Goal: Task Accomplishment & Management: Manage account settings

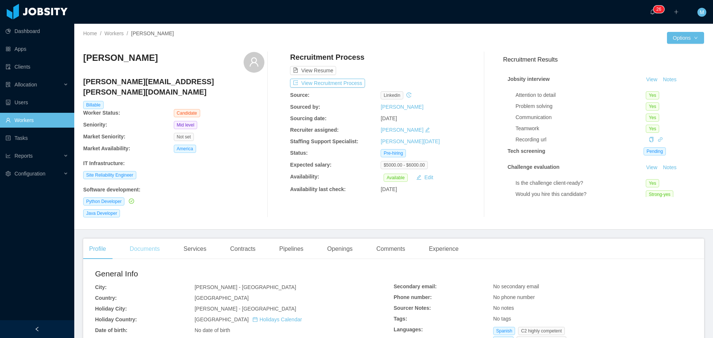
click at [140, 241] on div "Documents" at bounding box center [145, 249] width 42 height 21
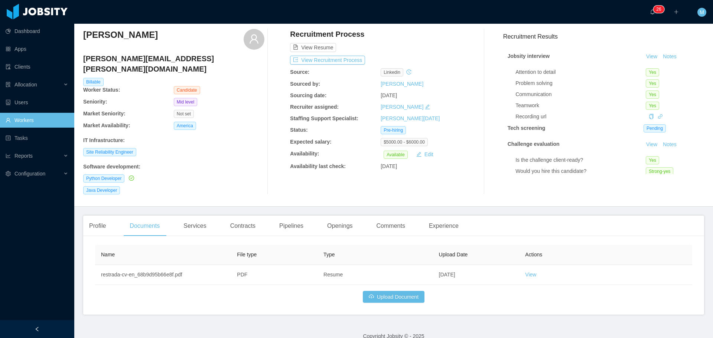
scroll to position [24, 0]
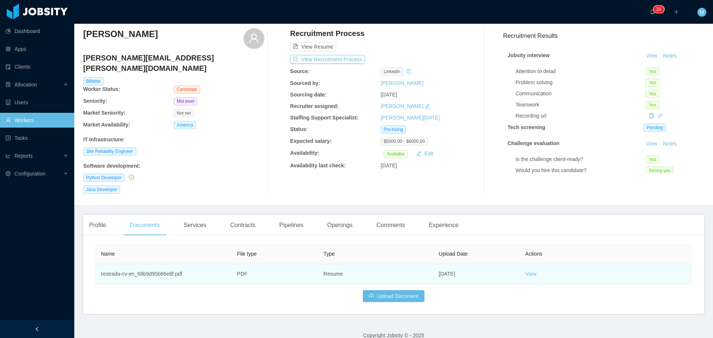
click at [527, 268] on td "View" at bounding box center [605, 274] width 173 height 20
click at [527, 271] on link "View" at bounding box center [530, 274] width 11 height 6
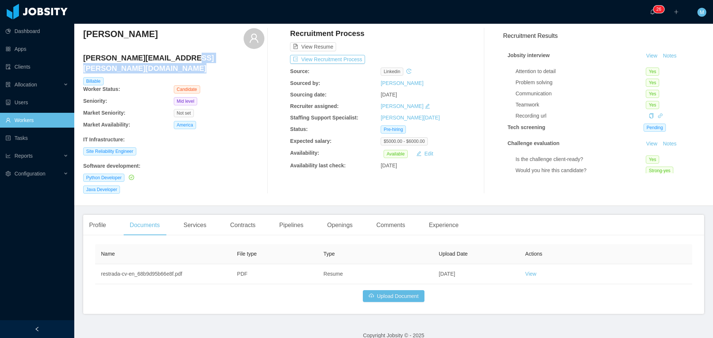
drag, startPoint x: 180, startPoint y: 55, endPoint x: 94, endPoint y: 59, distance: 86.2
click at [81, 59] on div "Home / Workers / [PERSON_NAME] / Options [PERSON_NAME] [PERSON_NAME][EMAIL_ADDR…" at bounding box center [393, 103] width 638 height 206
click at [177, 54] on h4 "[PERSON_NAME][EMAIL_ADDRESS][PERSON_NAME][DOMAIN_NAME]" at bounding box center [173, 63] width 181 height 21
drag, startPoint x: 177, startPoint y: 59, endPoint x: 83, endPoint y: 61, distance: 93.6
click at [83, 61] on h4 "[PERSON_NAME][EMAIL_ADDRESS][PERSON_NAME][DOMAIN_NAME]" at bounding box center [173, 63] width 181 height 21
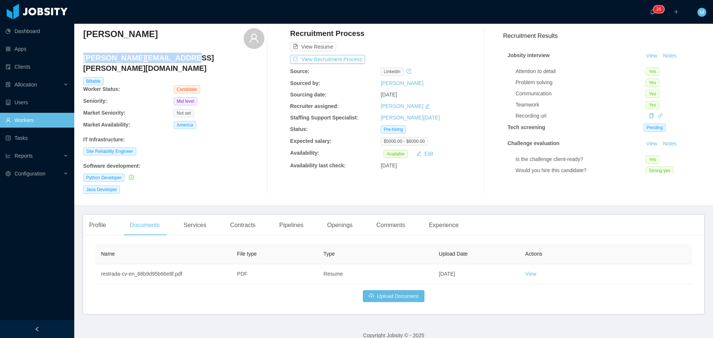
copy h4 "[PERSON_NAME][EMAIL_ADDRESS][PERSON_NAME][DOMAIN_NAME]"
click at [387, 290] on button "Upload Document" at bounding box center [394, 296] width 62 height 12
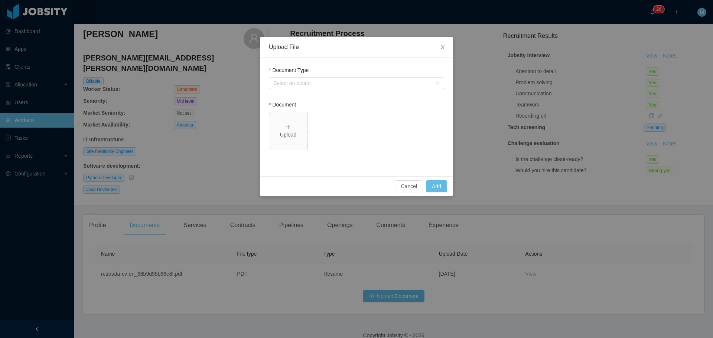
click at [290, 136] on div "Upload" at bounding box center [288, 135] width 32 height 8
click at [318, 82] on div "Select an option" at bounding box center [352, 82] width 158 height 7
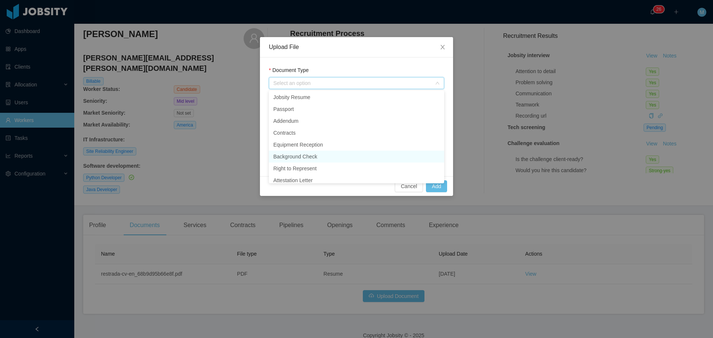
scroll to position [0, 0]
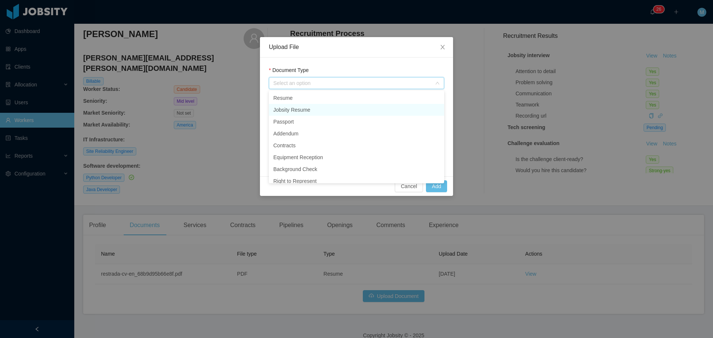
click at [291, 112] on li "Jobsity Resume" at bounding box center [356, 110] width 175 height 12
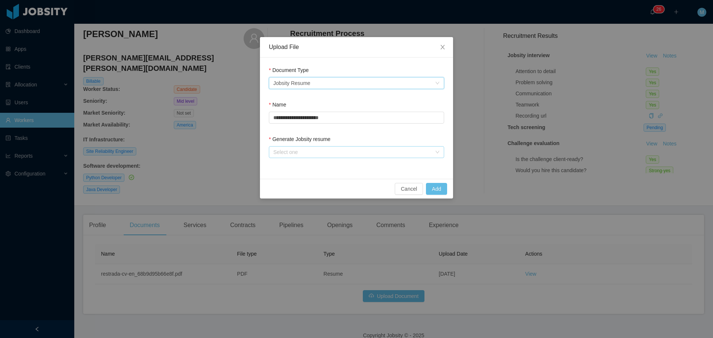
click at [302, 151] on div "Select one" at bounding box center [352, 151] width 158 height 7
click at [302, 168] on li "From Template" at bounding box center [356, 167] width 175 height 12
click at [443, 188] on button "Add" at bounding box center [436, 189] width 21 height 12
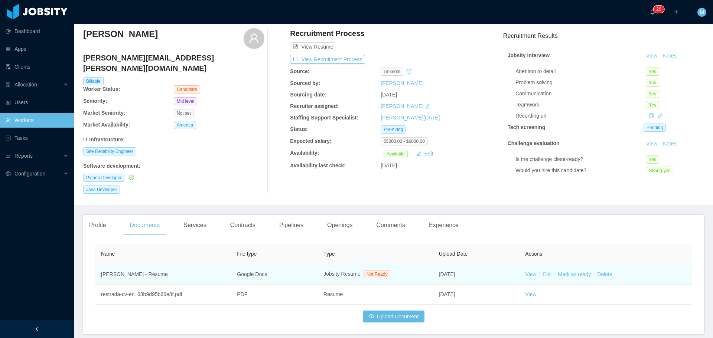
click at [545, 271] on link "Edit" at bounding box center [546, 274] width 9 height 6
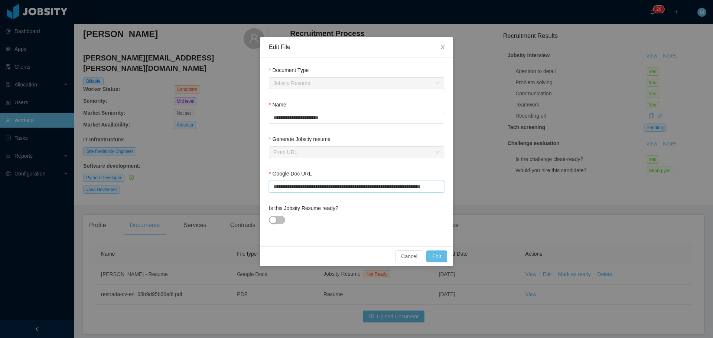
click at [304, 188] on input "**********" at bounding box center [356, 187] width 175 height 12
click at [444, 48] on icon "icon: close" at bounding box center [442, 47] width 6 height 6
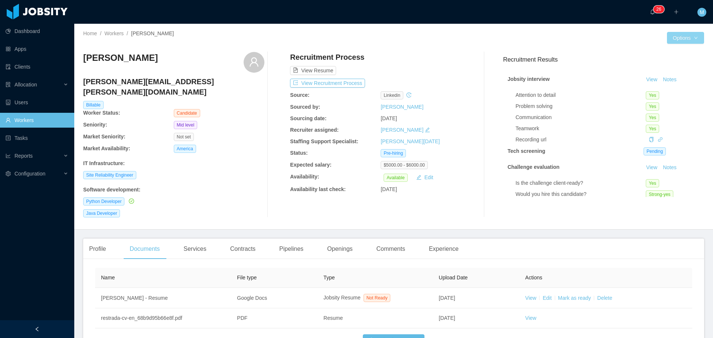
click at [673, 39] on button "Options" at bounding box center [685, 38] width 37 height 12
click at [665, 100] on button "Edit Worker" at bounding box center [664, 101] width 47 height 12
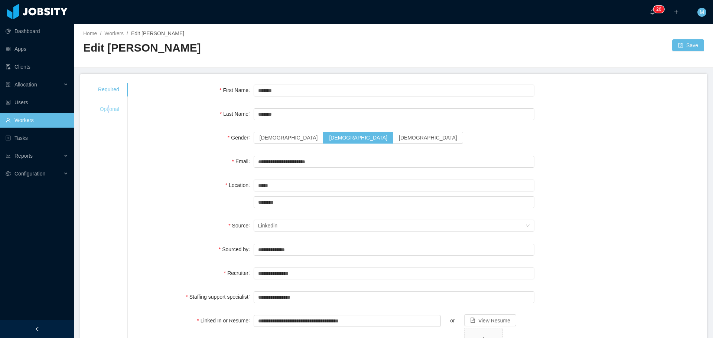
click at [108, 107] on div "Optional" at bounding box center [108, 109] width 39 height 14
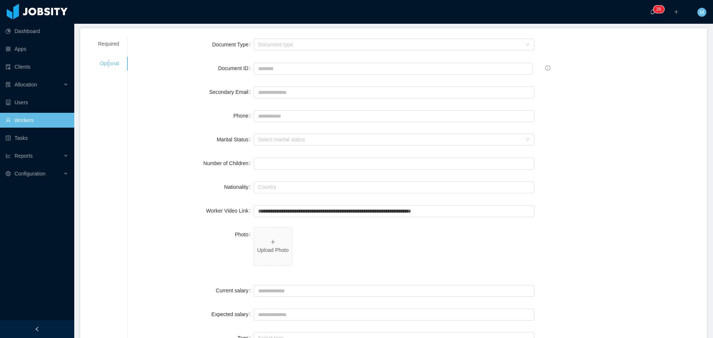
scroll to position [37, 0]
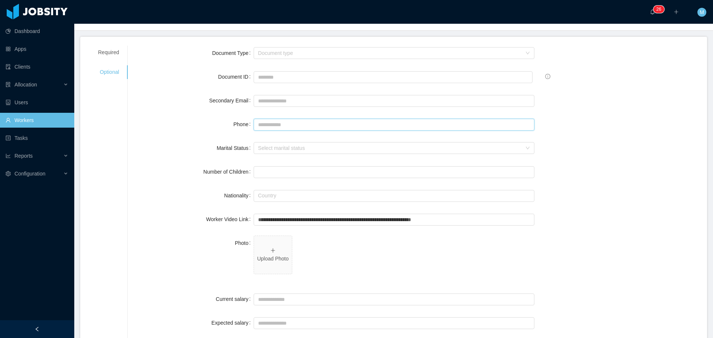
click at [274, 122] on input "Phone" at bounding box center [394, 125] width 281 height 12
paste input "**********"
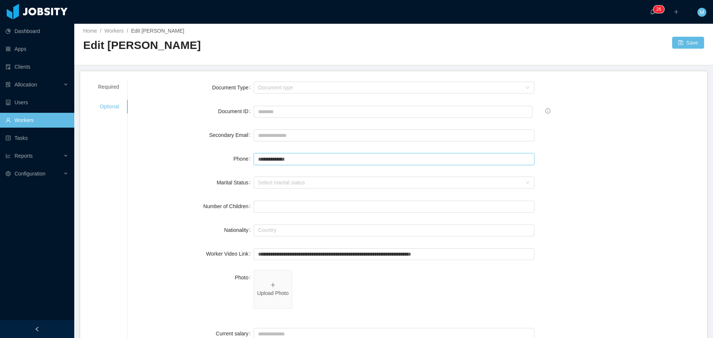
scroll to position [0, 0]
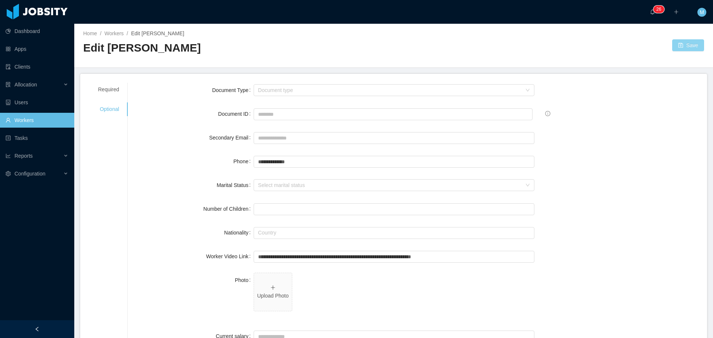
click at [669, 50] on div "Save" at bounding box center [548, 45] width 310 height 12
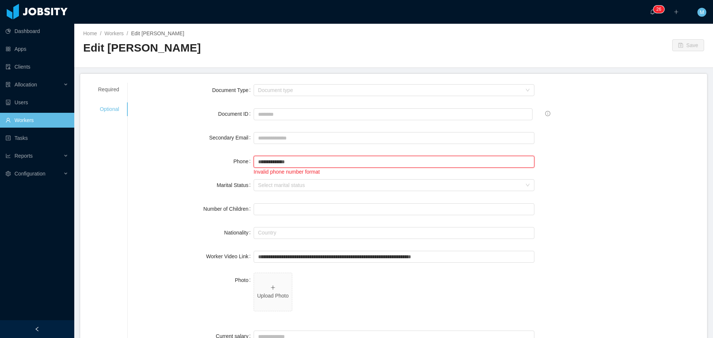
click at [269, 162] on input "**********" at bounding box center [394, 162] width 281 height 12
click at [264, 163] on input "**********" at bounding box center [394, 162] width 281 height 12
click at [277, 160] on input "**********" at bounding box center [394, 162] width 281 height 12
type input "**********"
click at [679, 46] on button "Save" at bounding box center [688, 45] width 32 height 12
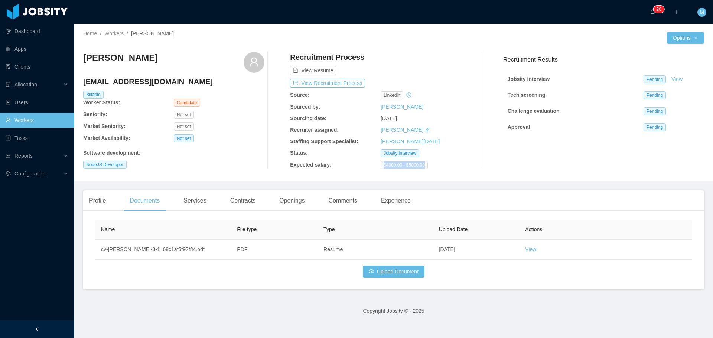
click at [33, 122] on link "Workers" at bounding box center [37, 120] width 63 height 15
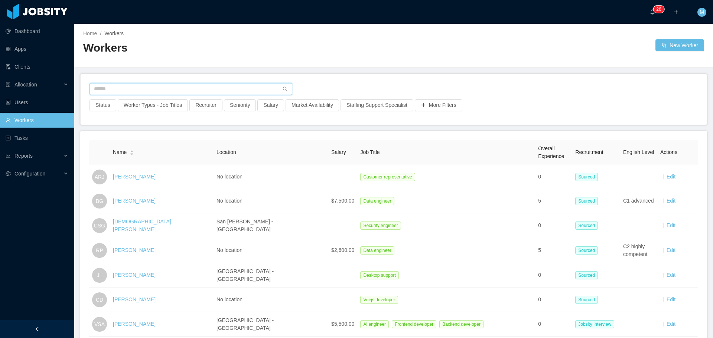
click at [135, 92] on input "text" at bounding box center [190, 89] width 203 height 12
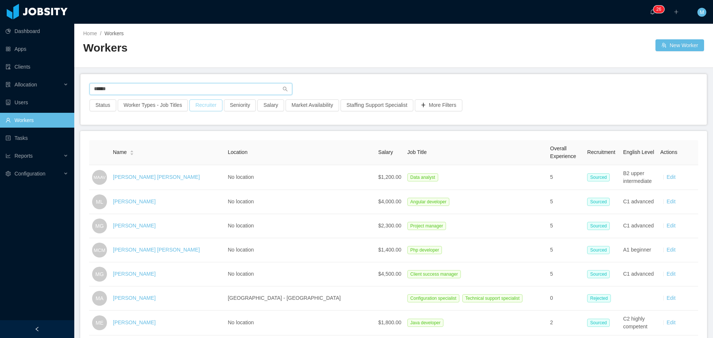
type input "******"
click at [202, 101] on button "Recruiter" at bounding box center [205, 105] width 33 height 12
click at [193, 140] on div at bounding box center [202, 138] width 105 height 11
click at [190, 151] on li "[PERSON_NAME]" at bounding box center [202, 153] width 111 height 12
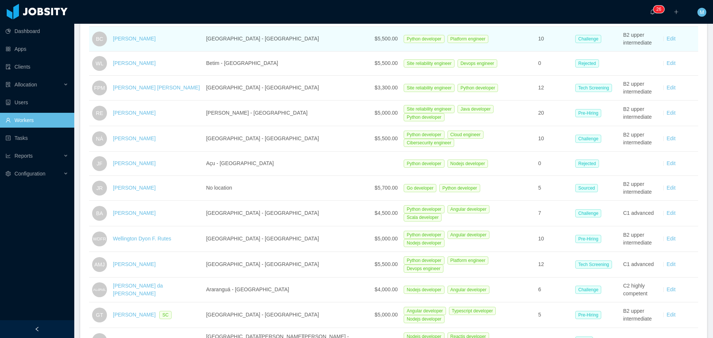
scroll to position [297, 0]
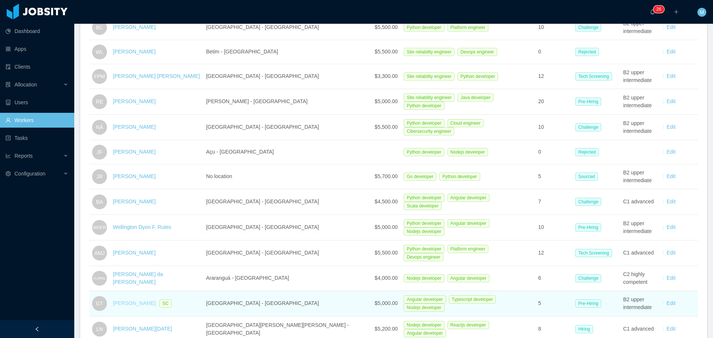
click at [142, 300] on link "Gabriel Trettin" at bounding box center [134, 303] width 43 height 6
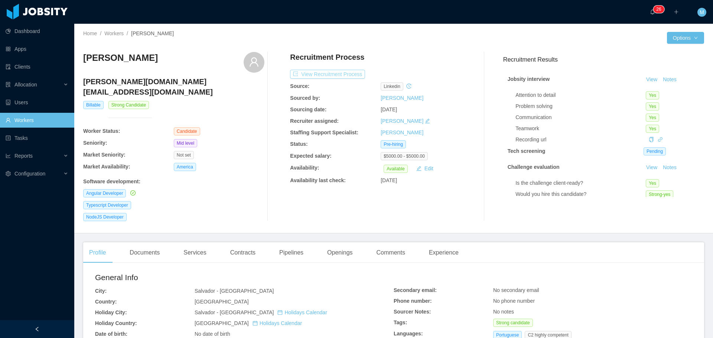
click at [321, 74] on button "View Recruitment Process" at bounding box center [327, 74] width 75 height 9
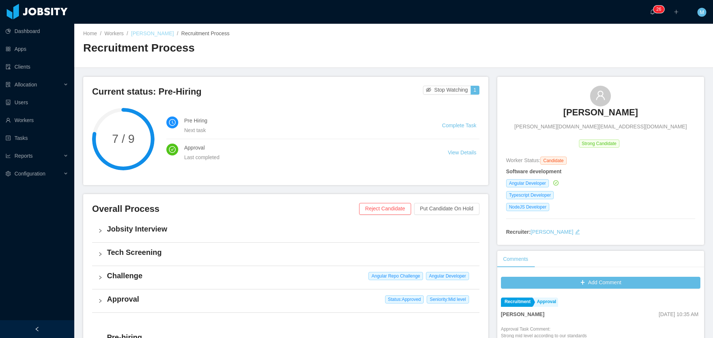
click at [153, 33] on link "Gabriel Trettin" at bounding box center [152, 33] width 43 height 6
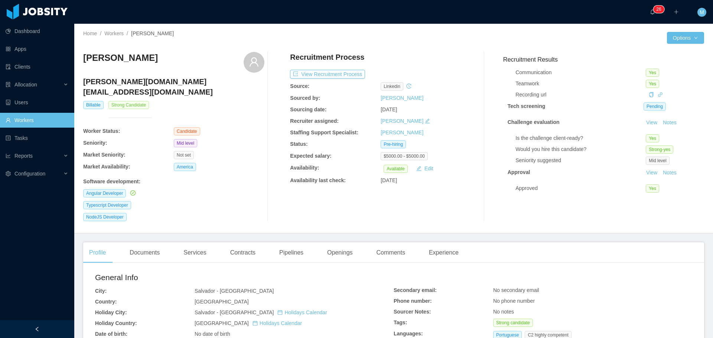
click at [120, 101] on span "Strong Candidate" at bounding box center [128, 105] width 40 height 8
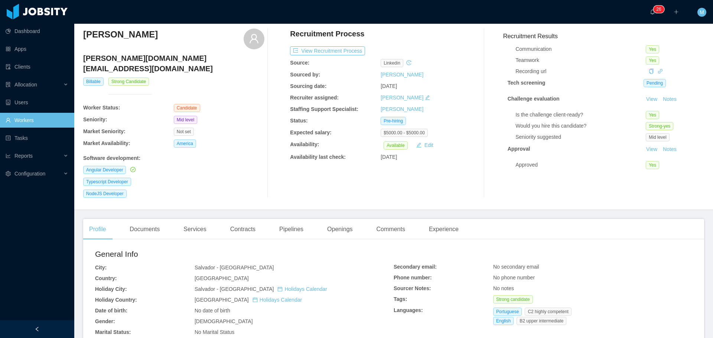
scroll to position [20, 0]
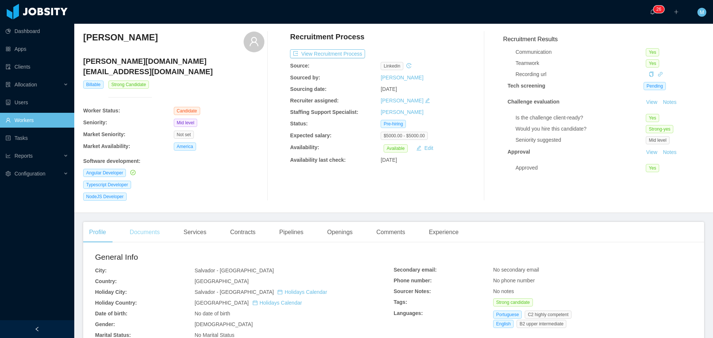
click at [153, 222] on div "Documents" at bounding box center [145, 232] width 42 height 21
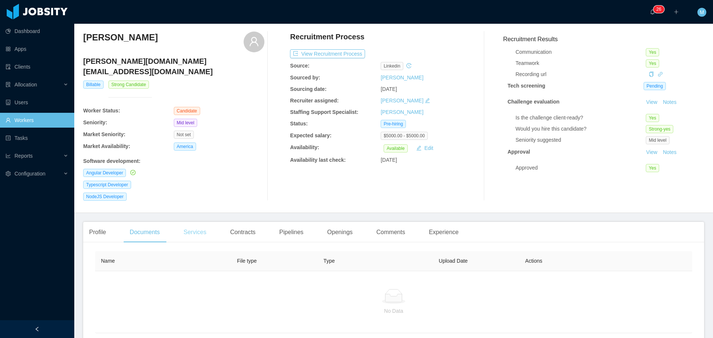
click at [202, 222] on div "Services" at bounding box center [194, 232] width 35 height 21
click at [249, 223] on div "Contracts" at bounding box center [242, 232] width 37 height 21
click at [288, 223] on div "Pipelines" at bounding box center [291, 232] width 36 height 21
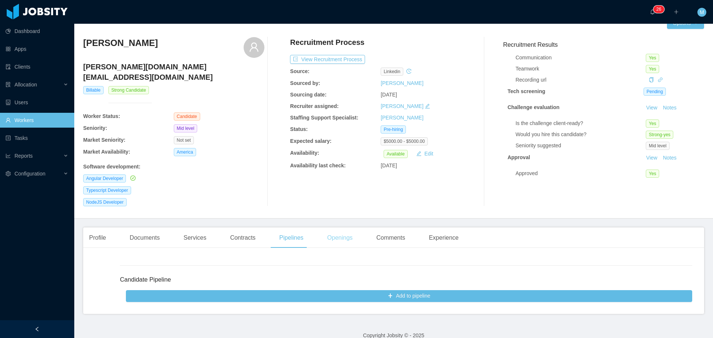
click at [332, 228] on div "Openings" at bounding box center [339, 238] width 37 height 21
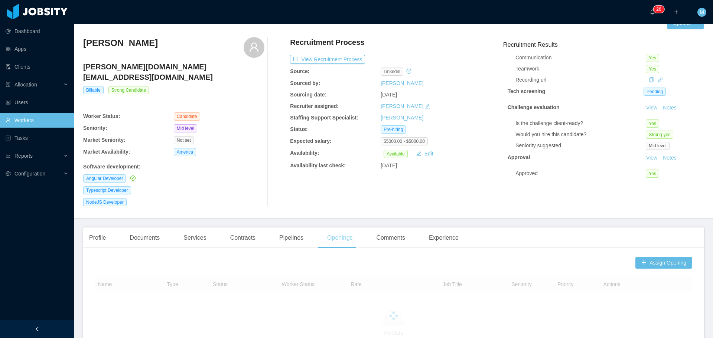
scroll to position [20, 0]
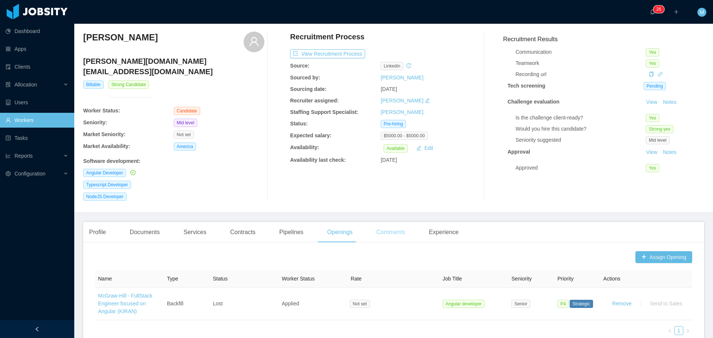
click at [384, 225] on div "Comments" at bounding box center [390, 232] width 40 height 21
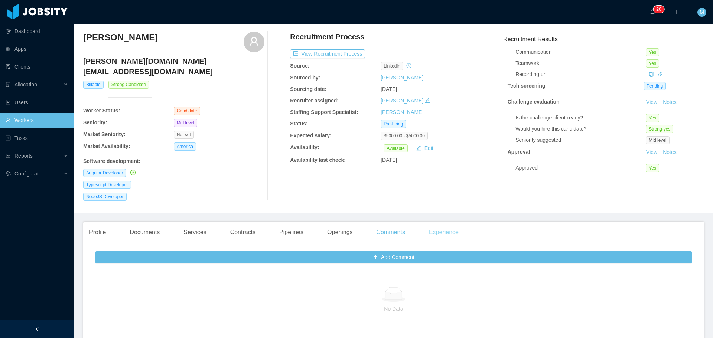
click at [428, 223] on div "Experience" at bounding box center [444, 232] width 42 height 21
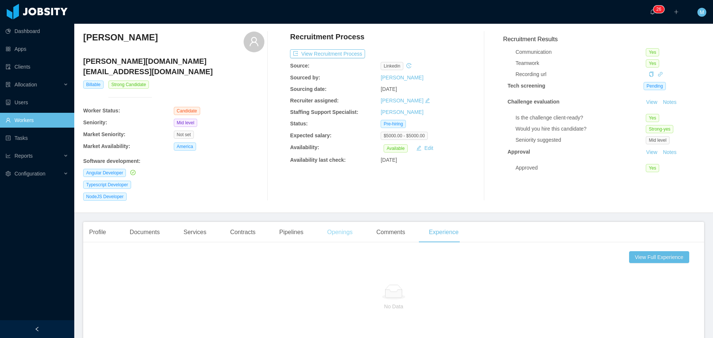
click at [337, 223] on div "Openings" at bounding box center [339, 232] width 37 height 21
